Goal: Complete application form

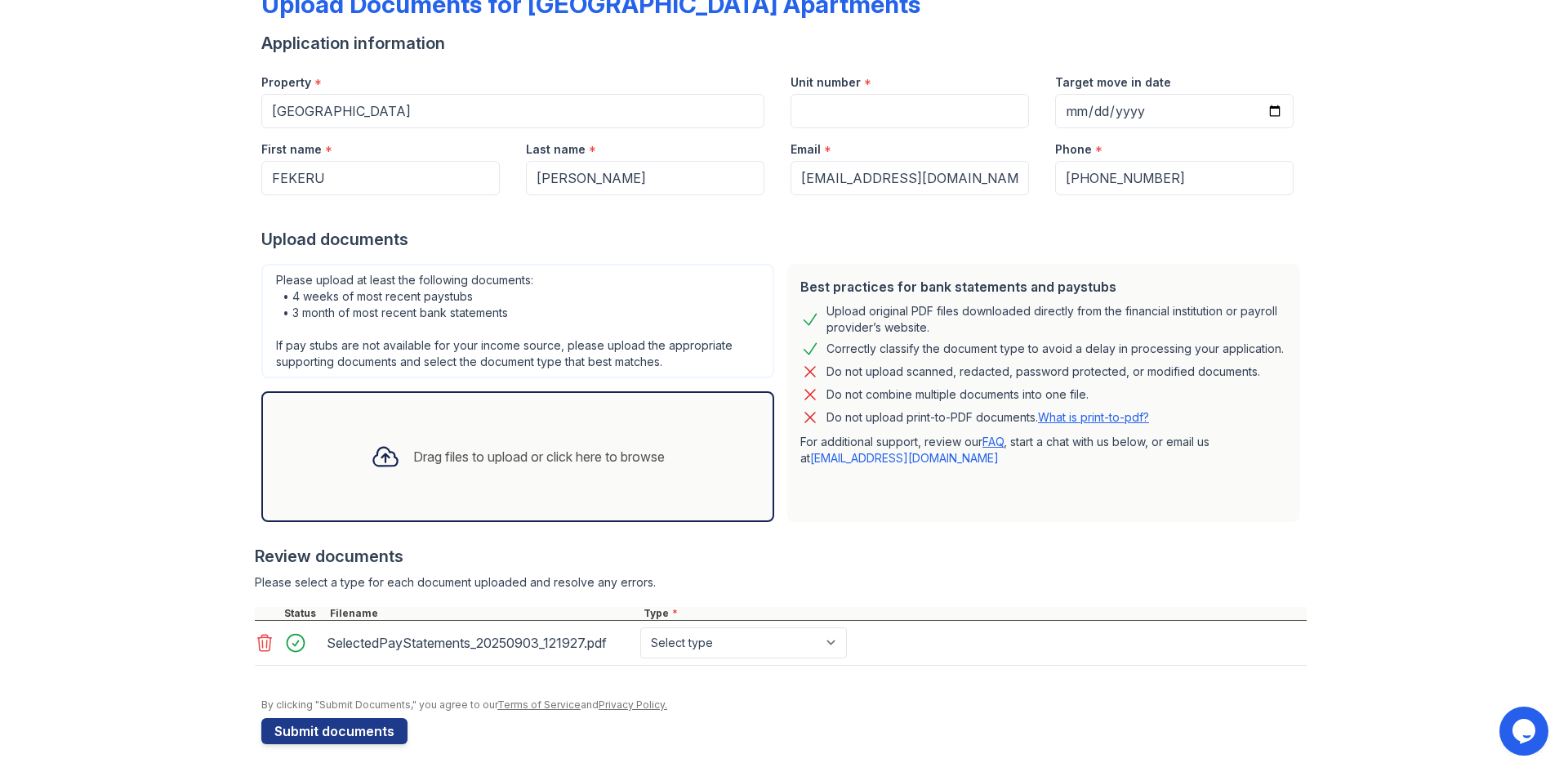
scroll to position [110, 0]
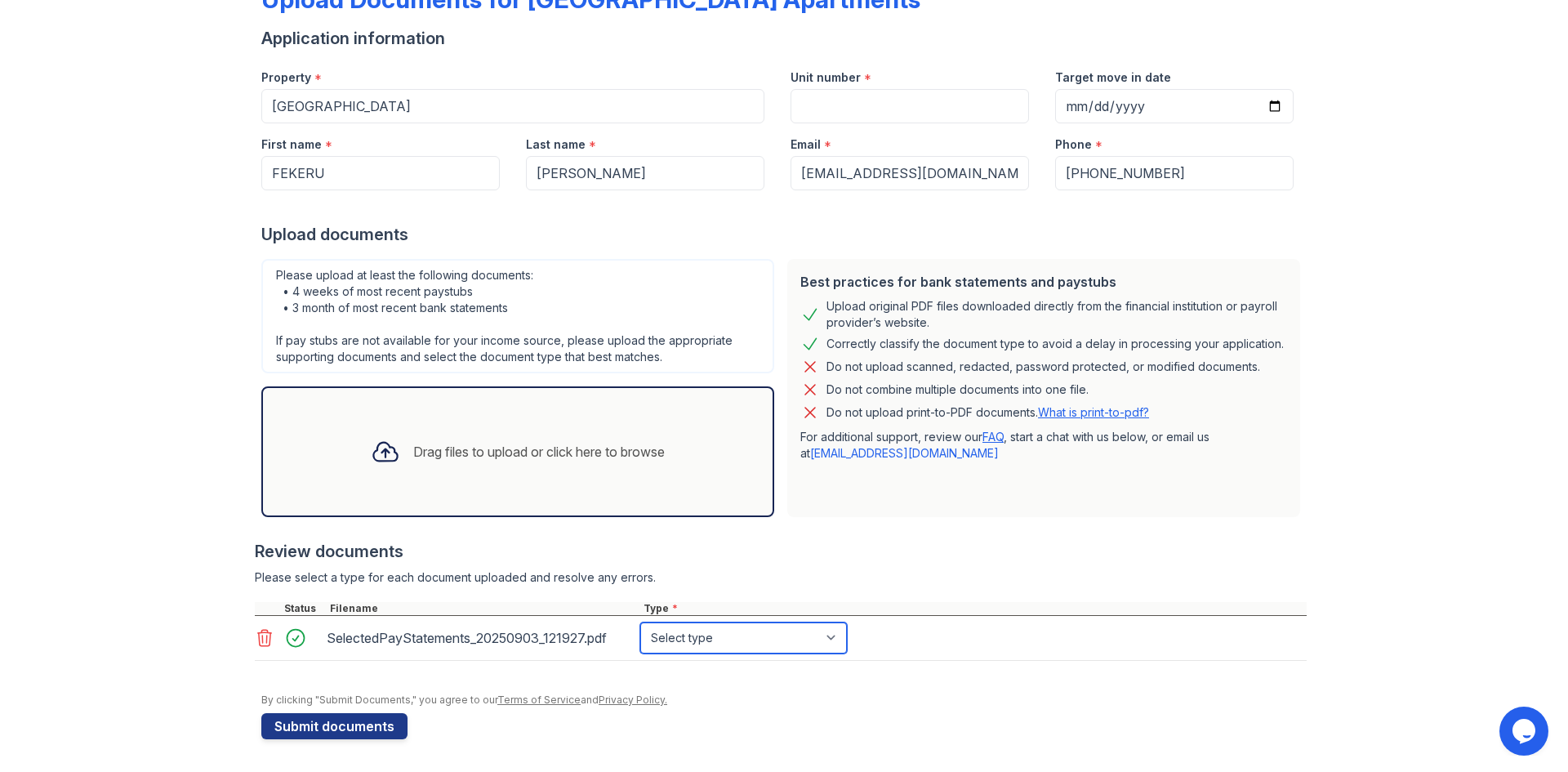
click at [826, 628] on select "Select type Paystub Bank Statement Offer Letter Tax Documents Benefit Award Let…" at bounding box center [744, 637] width 207 height 31
select select "paystub"
click at [640, 622] on select "Select type Paystub Bank Statement Offer Letter Tax Documents Benefit Award Let…" at bounding box center [744, 637] width 207 height 31
click at [1459, 102] on div "Upload Documents for [GEOGRAPHIC_DATA] Apartments Application information Prope…" at bounding box center [784, 330] width 1516 height 882
click at [376, 448] on icon at bounding box center [385, 451] width 29 height 29
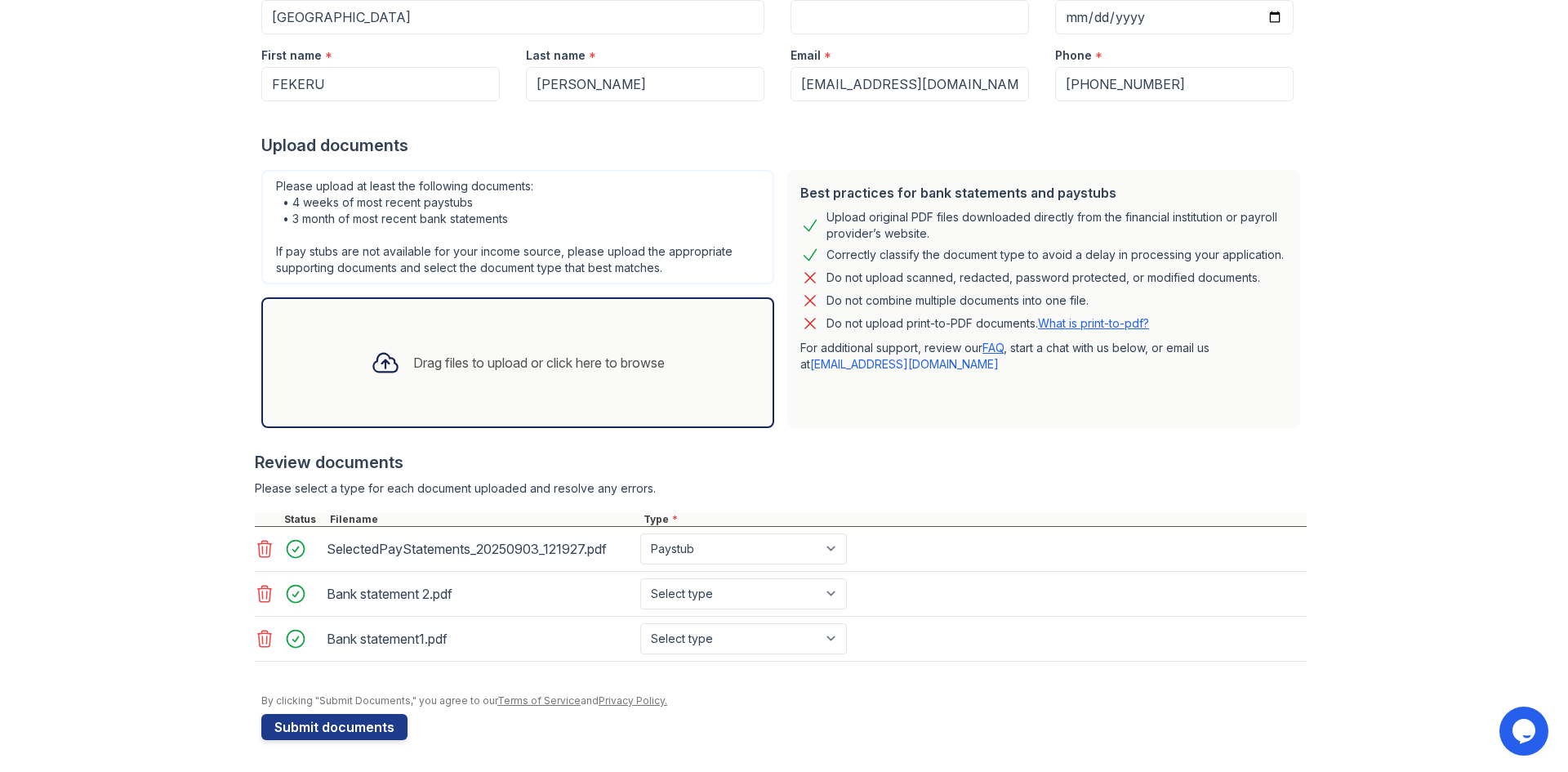
scroll to position [200, 0]
click at [819, 598] on select "Select type Paystub Bank Statement Offer Letter Tax Documents Benefit Award Let…" at bounding box center [744, 593] width 207 height 31
select select "bank_statement"
click at [640, 577] on select "Select type Paystub Bank Statement Offer Letter Tax Documents Benefit Award Let…" at bounding box center [744, 593] width 207 height 31
click at [822, 640] on select "Select type Paystub Bank Statement Offer Letter Tax Documents Benefit Award Let…" at bounding box center [744, 637] width 207 height 31
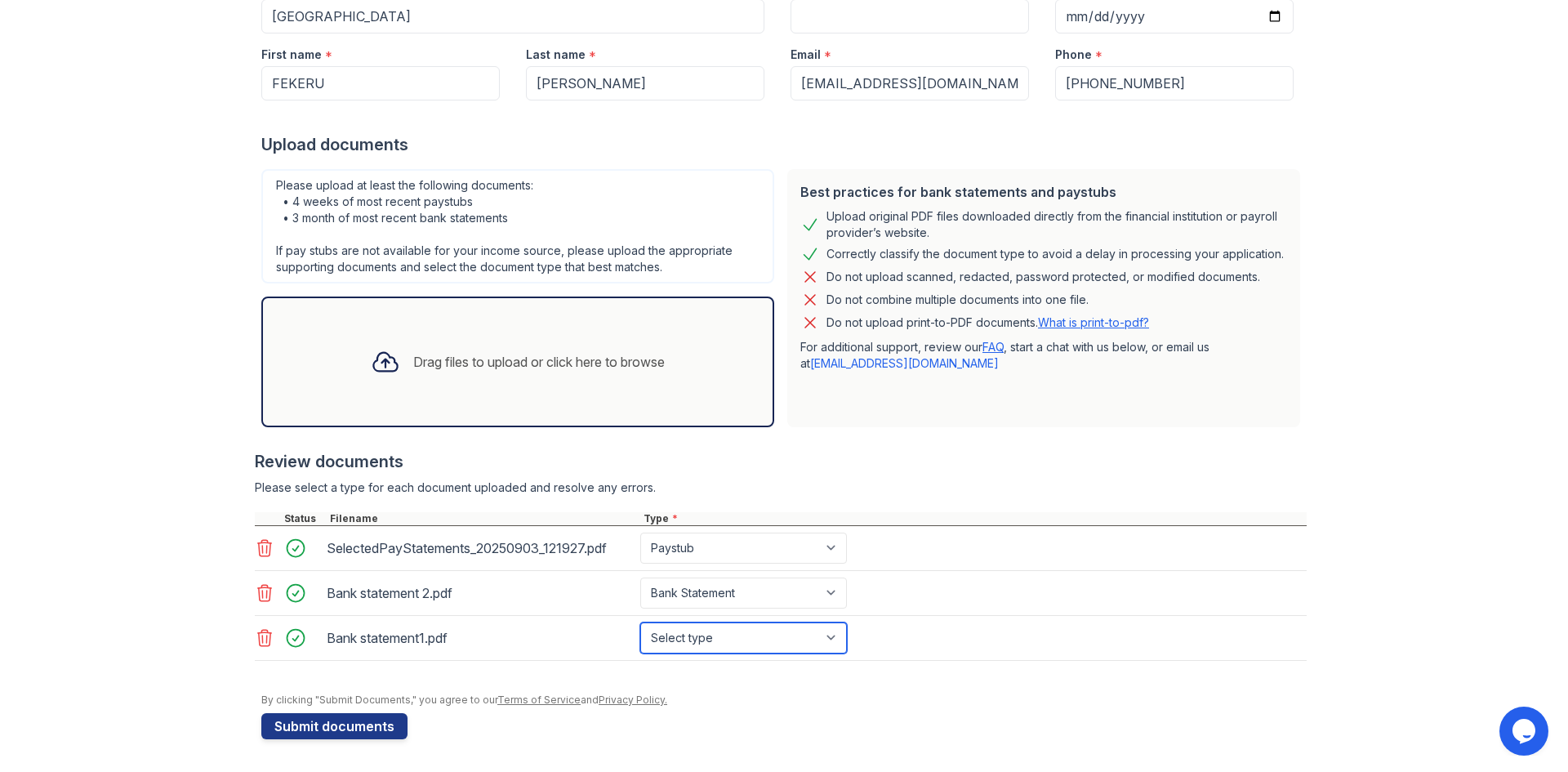
select select "bank_statement"
click at [640, 622] on select "Select type Paystub Bank Statement Offer Letter Tax Documents Benefit Award Let…" at bounding box center [744, 637] width 207 height 31
click at [381, 358] on icon at bounding box center [385, 362] width 24 height 19
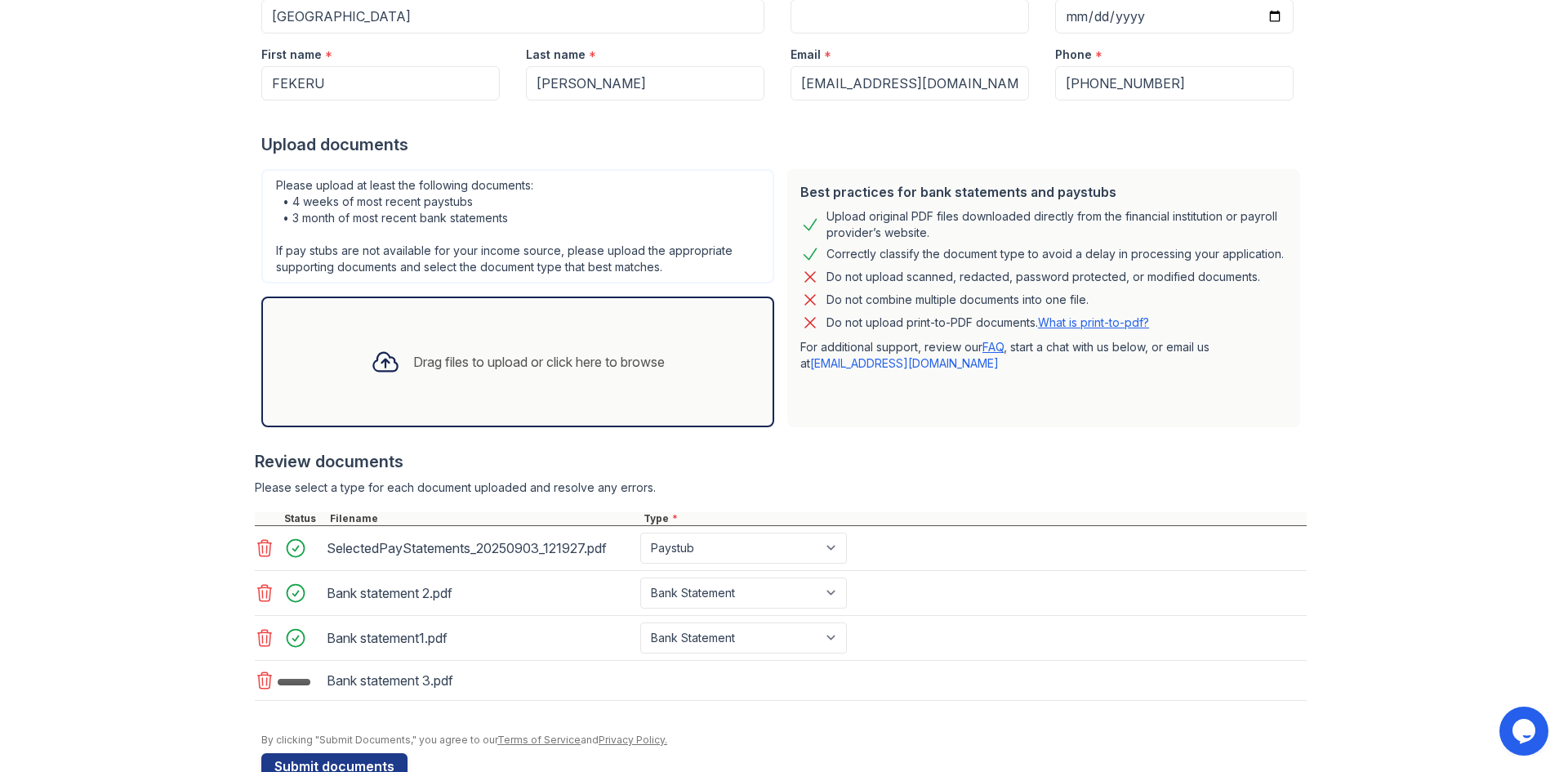
scroll to position [240, 0]
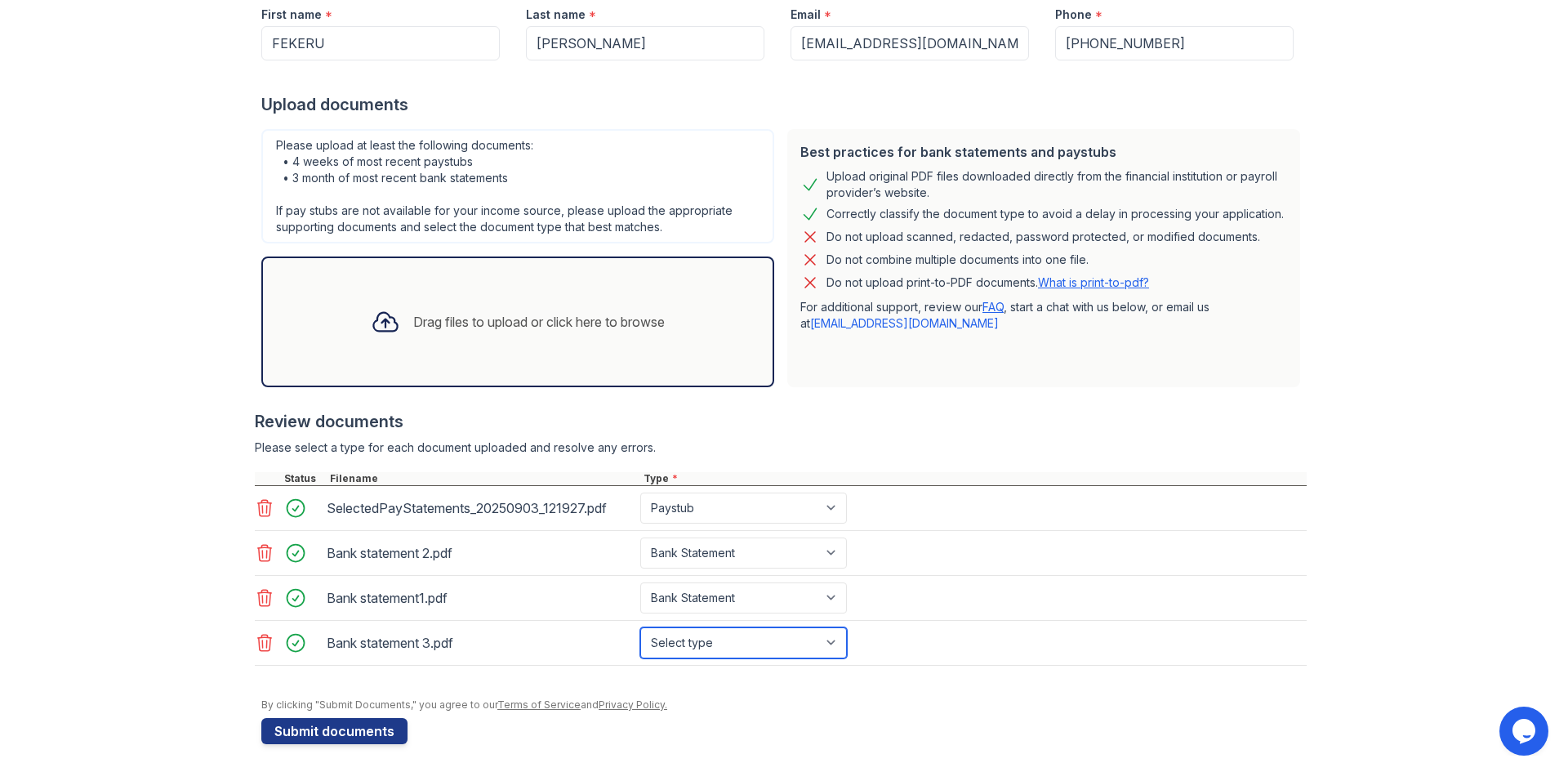
click at [727, 635] on select "Select type Paystub Bank Statement Offer Letter Tax Documents Benefit Award Let…" at bounding box center [744, 642] width 207 height 31
select select "bank_statement"
click at [640, 627] on select "Select type Paystub Bank Statement Offer Letter Tax Documents Benefit Award Let…" at bounding box center [744, 642] width 207 height 31
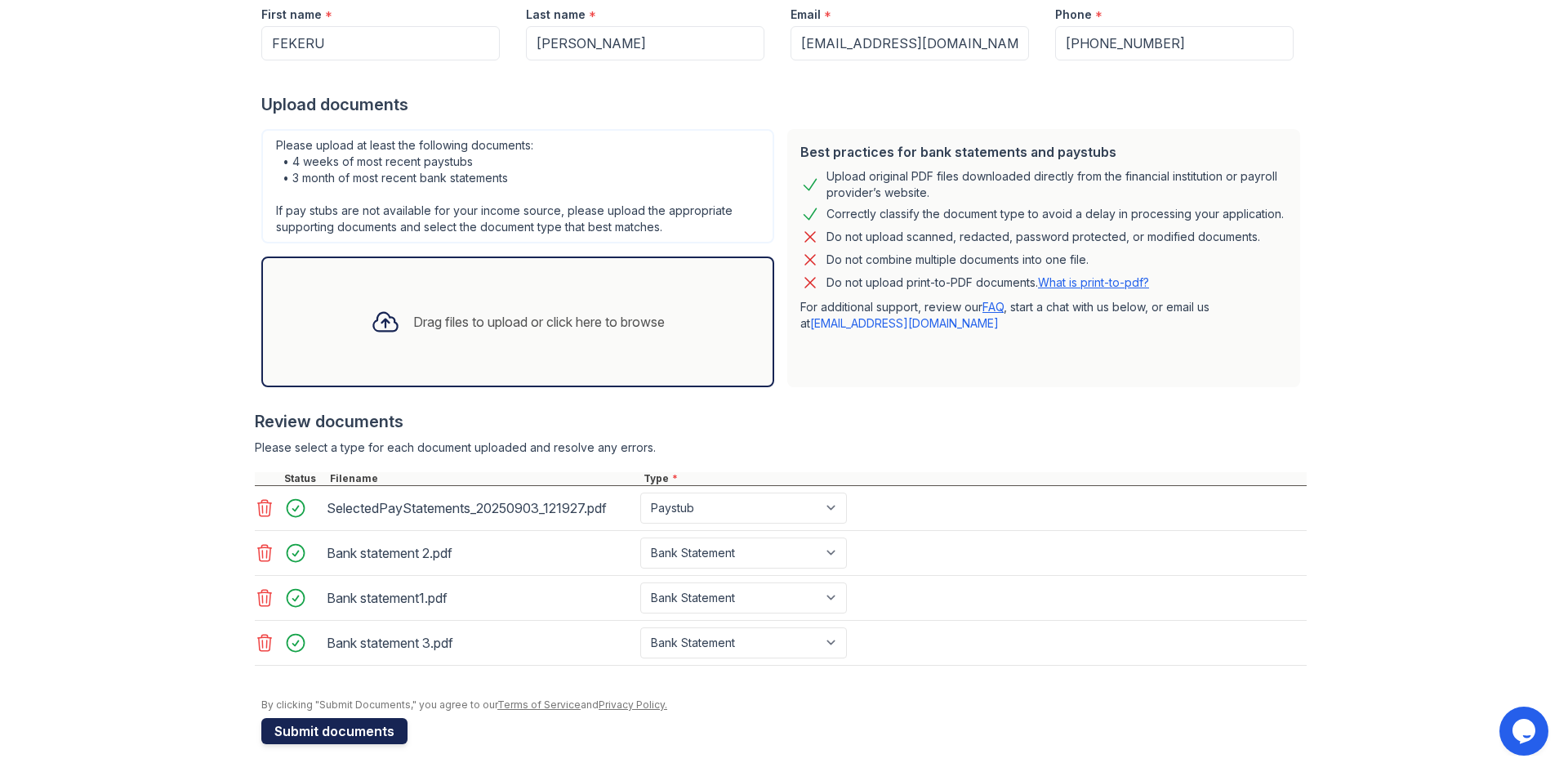
click at [331, 736] on button "Submit documents" at bounding box center [334, 731] width 146 height 27
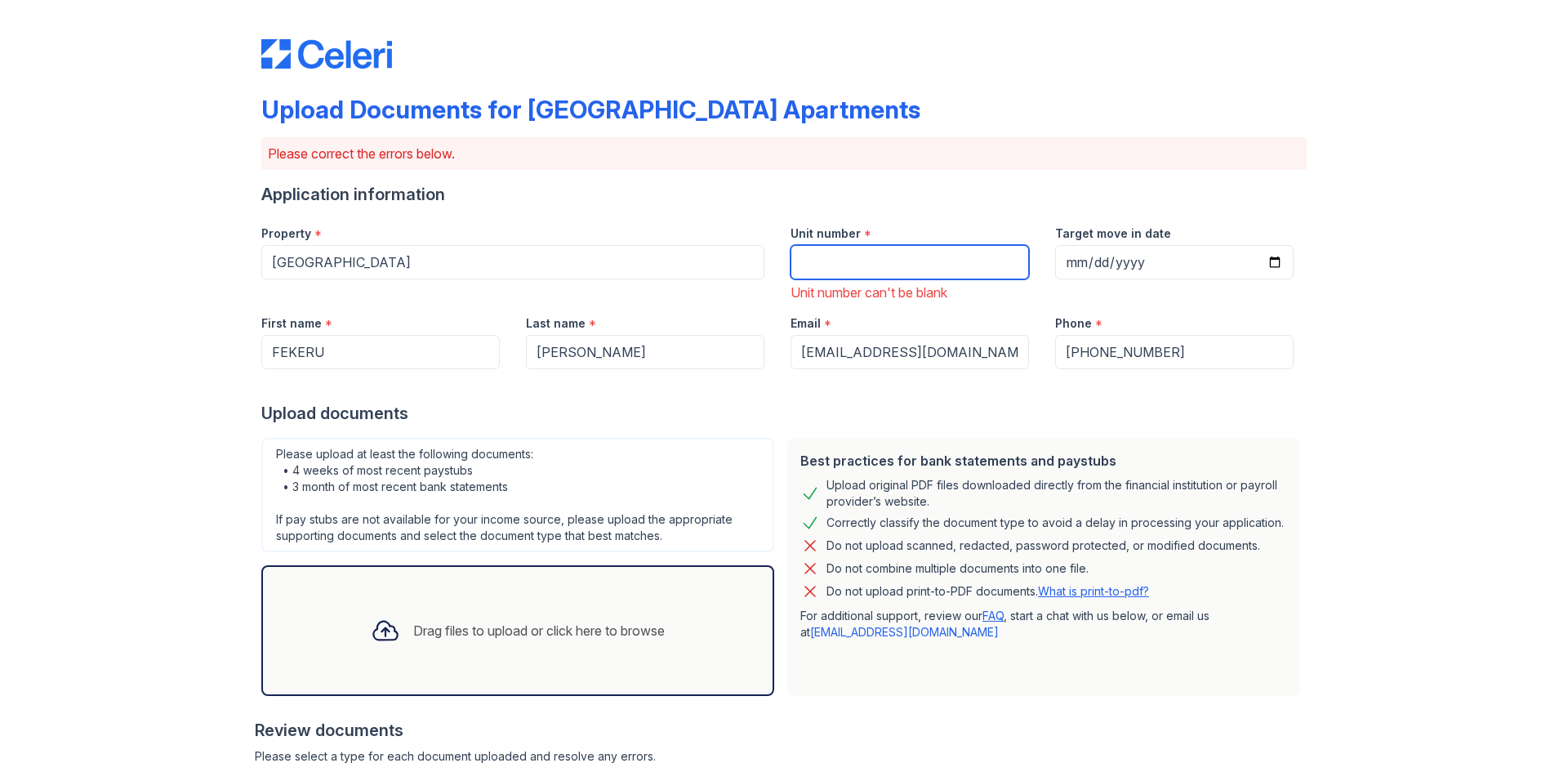
click at [823, 262] on input "Unit number" at bounding box center [909, 262] width 238 height 34
type input "3"
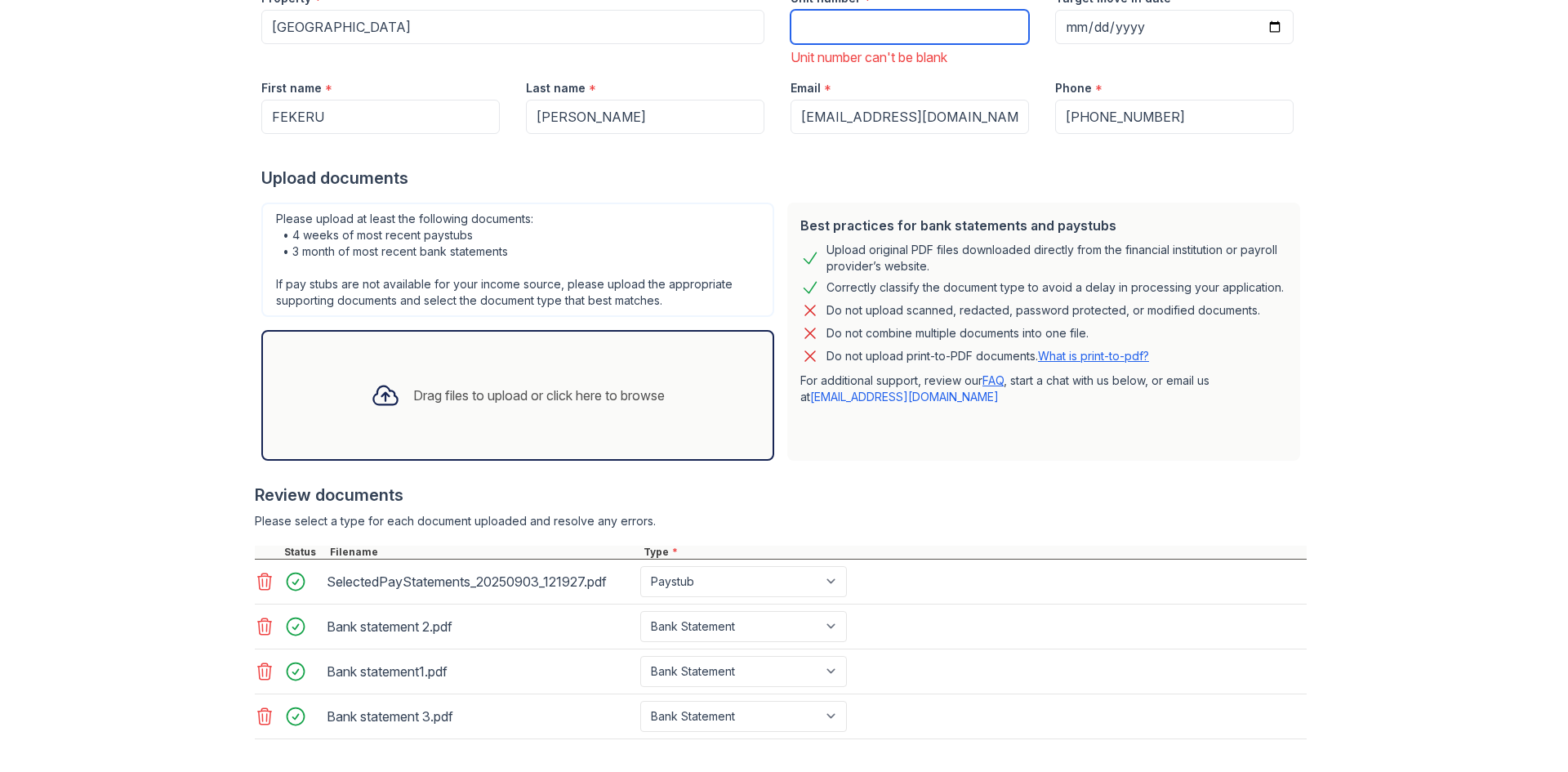
scroll to position [0, 0]
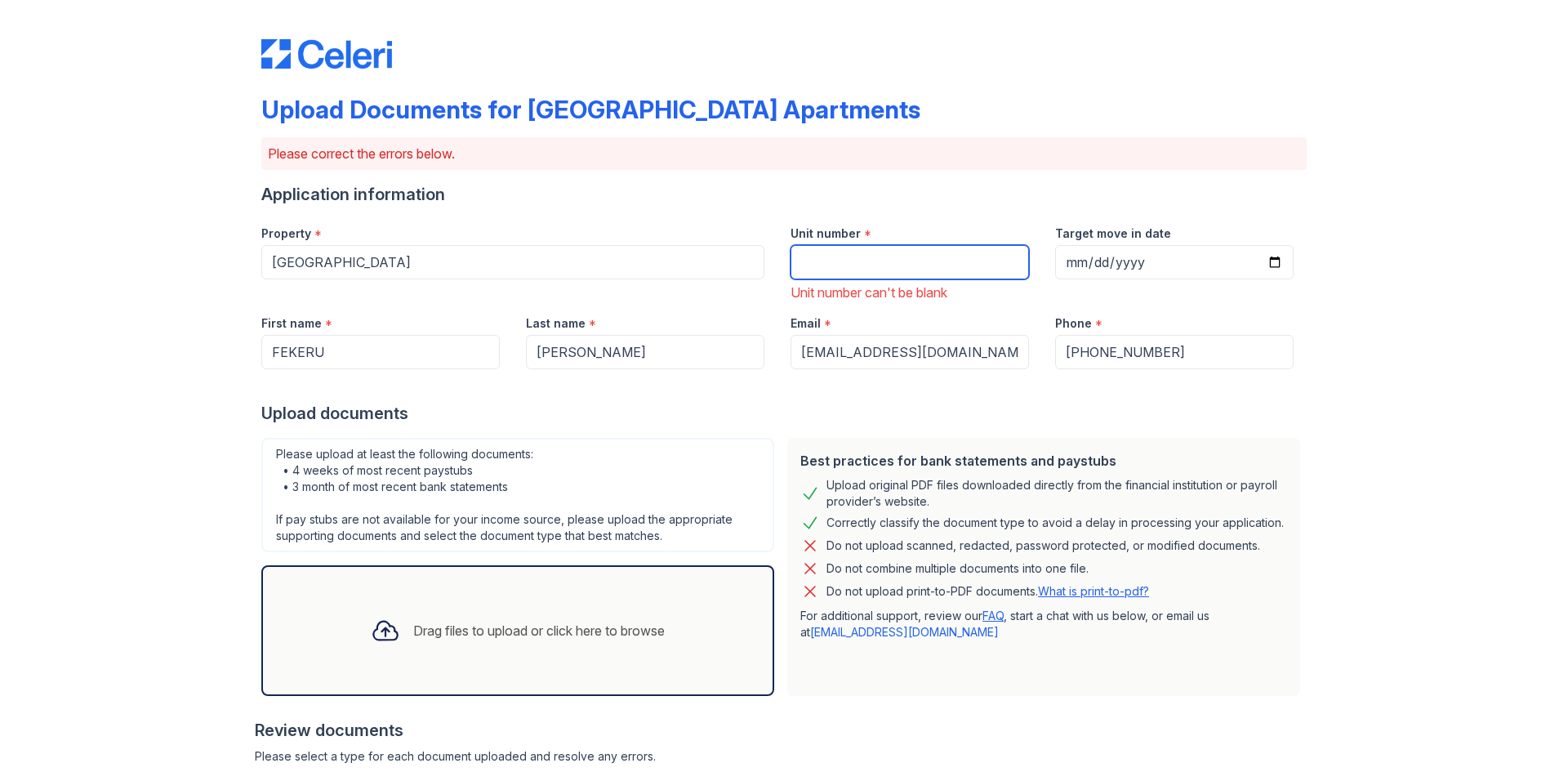
type input "6"
type input "5"
click at [803, 265] on input "4309" at bounding box center [909, 262] width 238 height 34
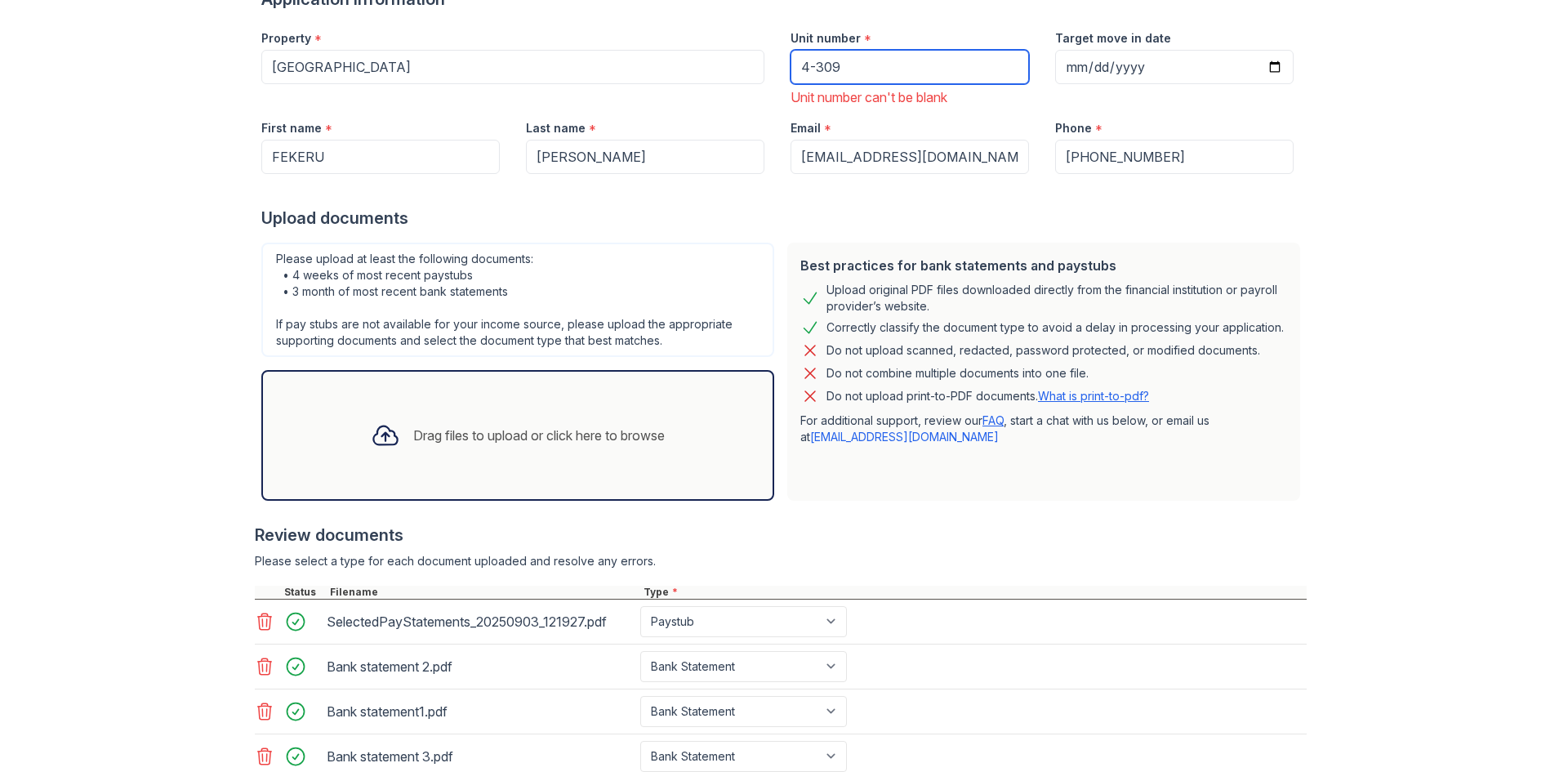
scroll to position [68, 0]
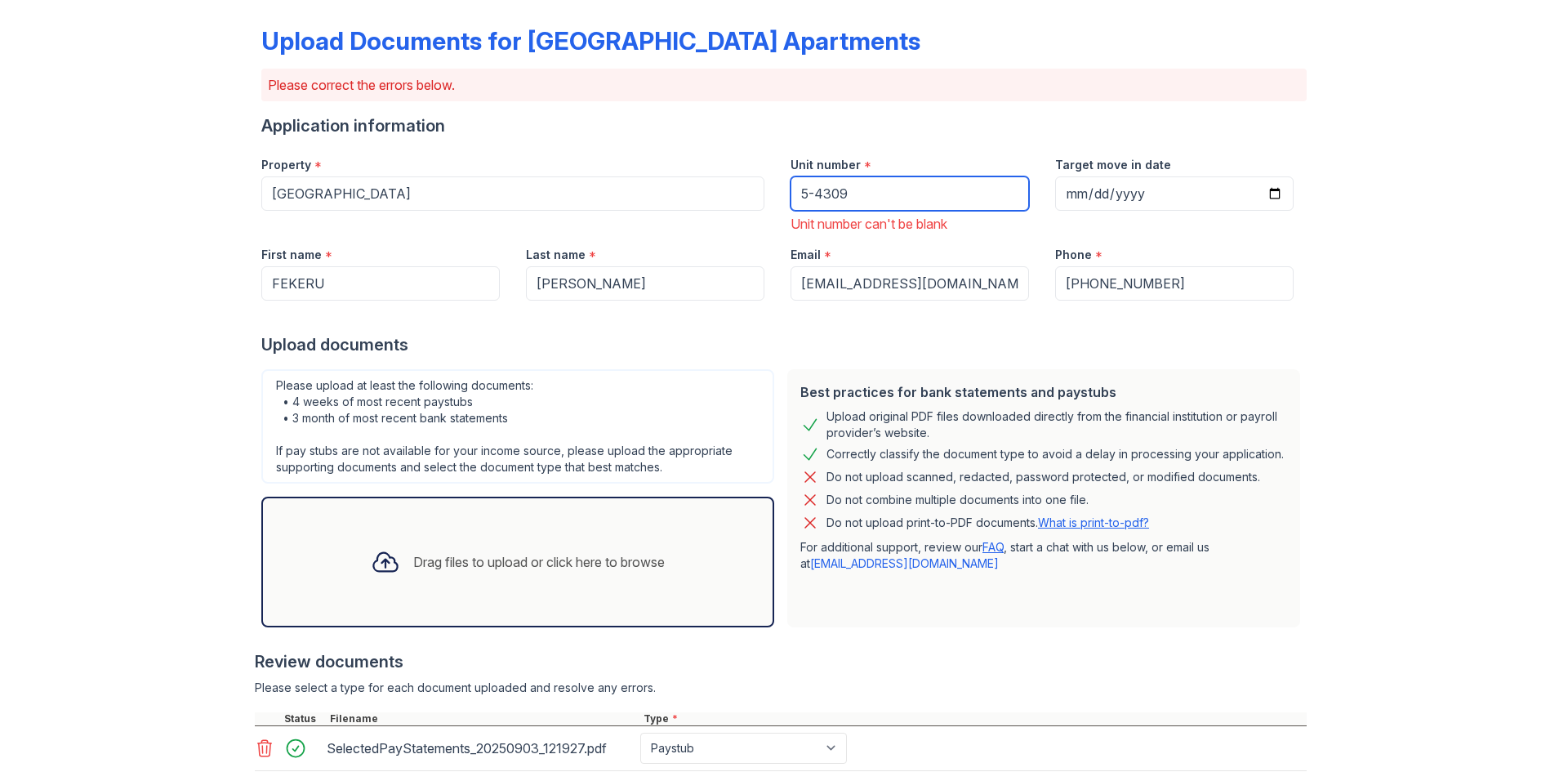
type input "5-4309"
click at [778, 341] on div "Upload documents" at bounding box center [784, 345] width 1046 height 23
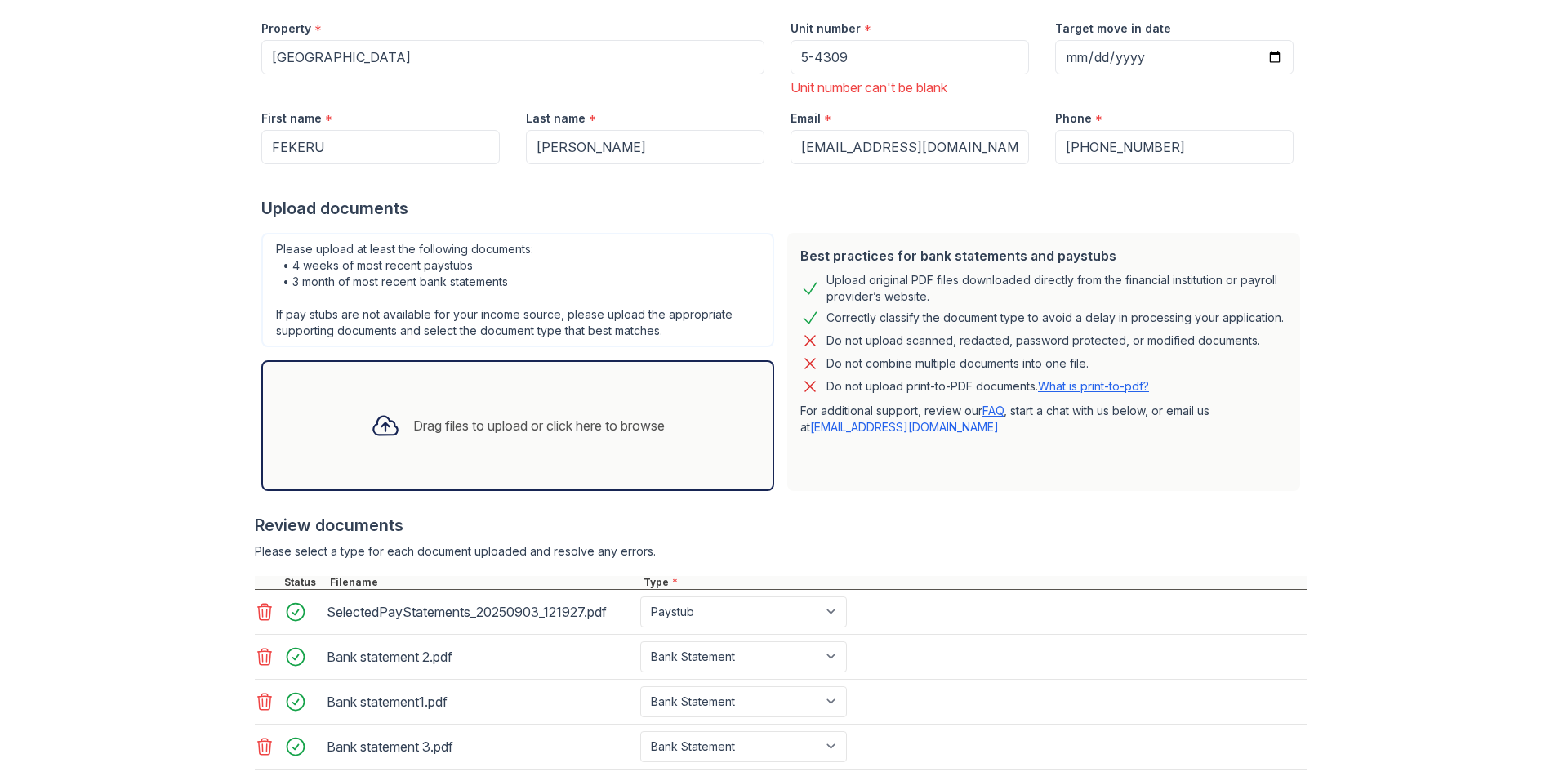
scroll to position [353, 0]
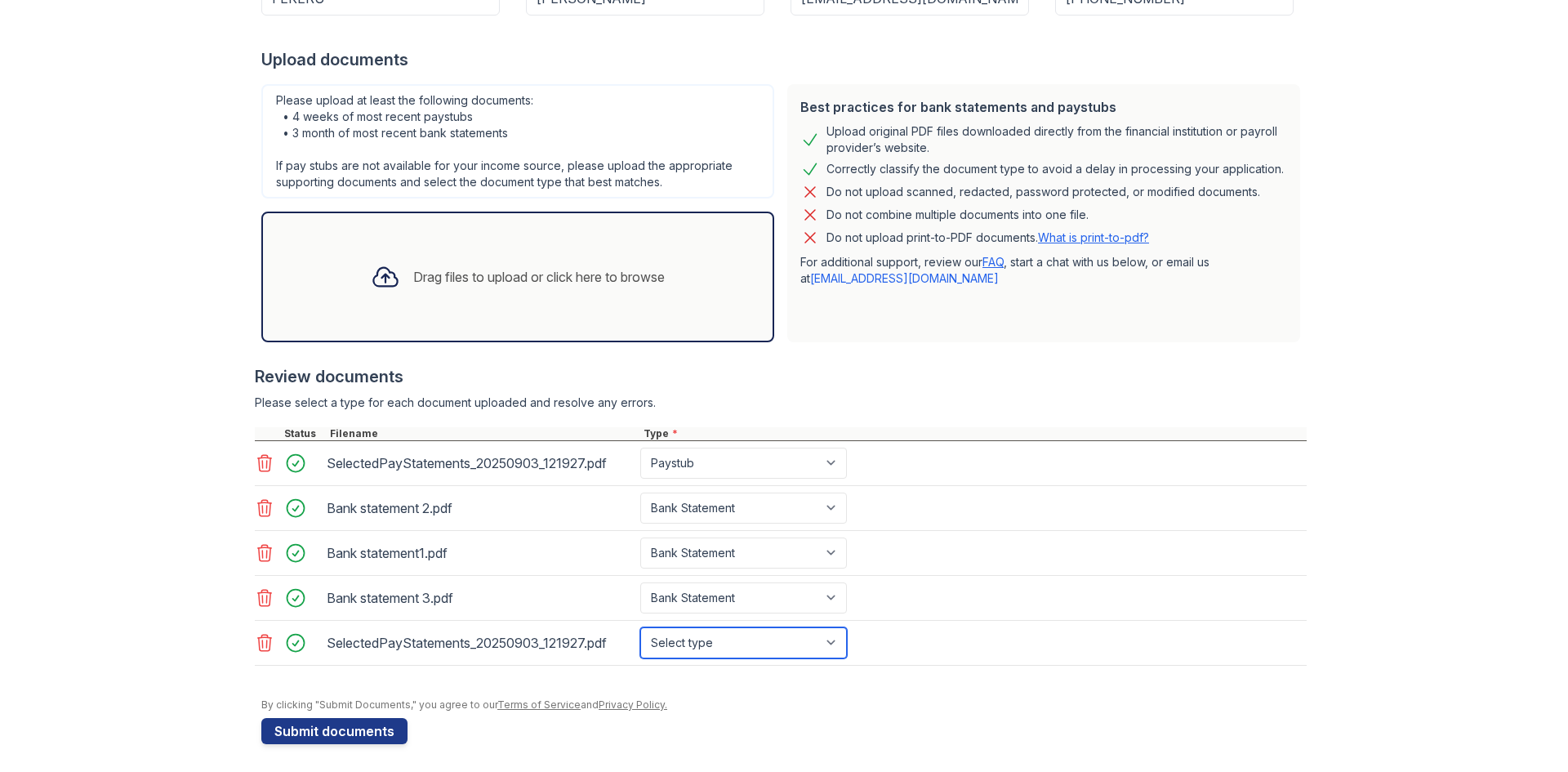
click at [827, 644] on select "Select type Paystub Bank Statement Offer Letter Tax Documents Benefit Award Let…" at bounding box center [744, 642] width 207 height 31
select select "paystub"
click at [640, 627] on select "Select type Paystub Bank Statement Offer Letter Tax Documents Benefit Award Let…" at bounding box center [744, 642] width 207 height 31
click at [820, 713] on form "Application information Property * [GEOGRAPHIC_DATA] Unit number * 5-4309 Unit …" at bounding box center [784, 286] width 1046 height 914
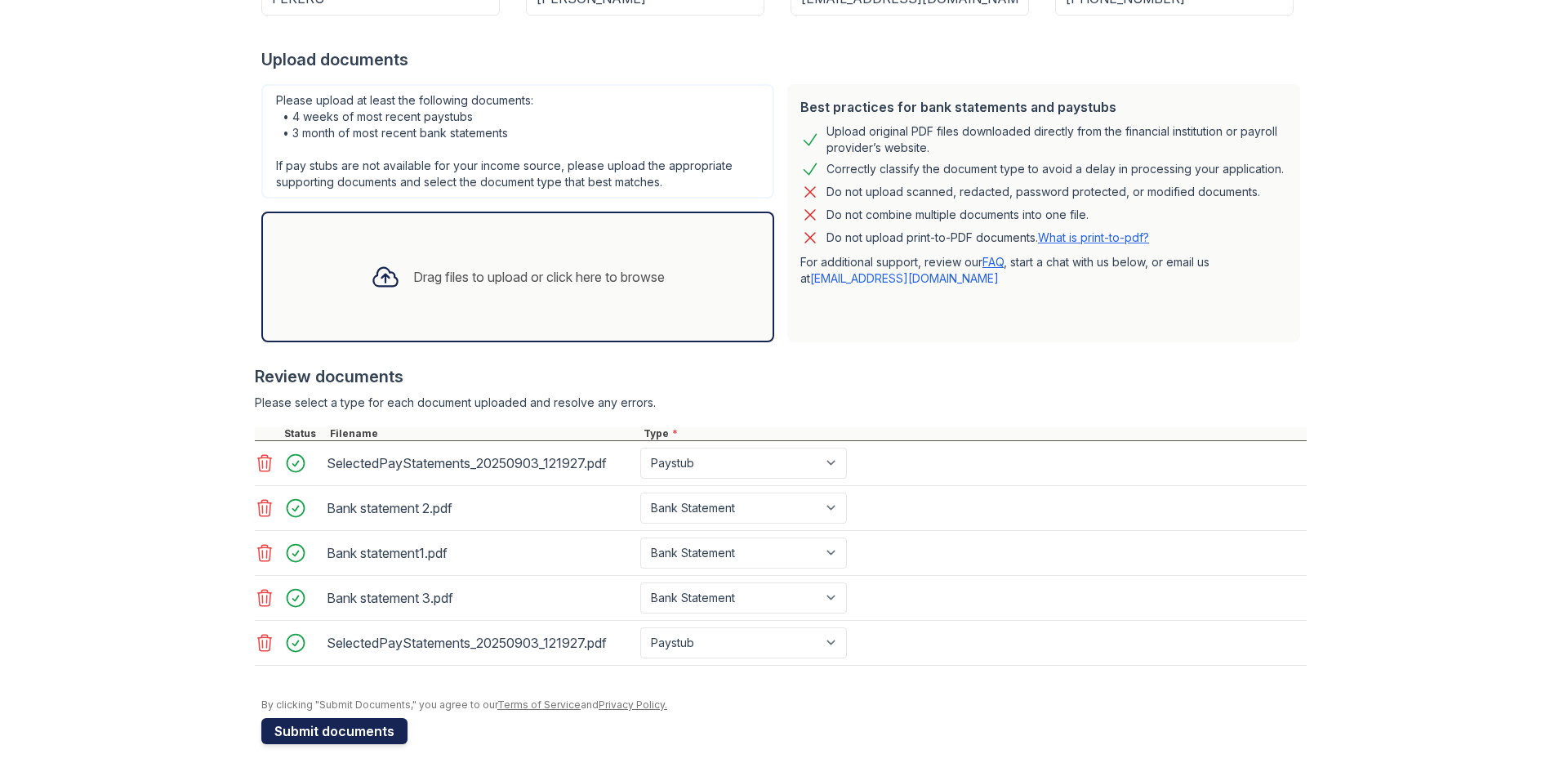
click at [329, 731] on button "Submit documents" at bounding box center [334, 731] width 146 height 27
